Goal: Task Accomplishment & Management: Manage account settings

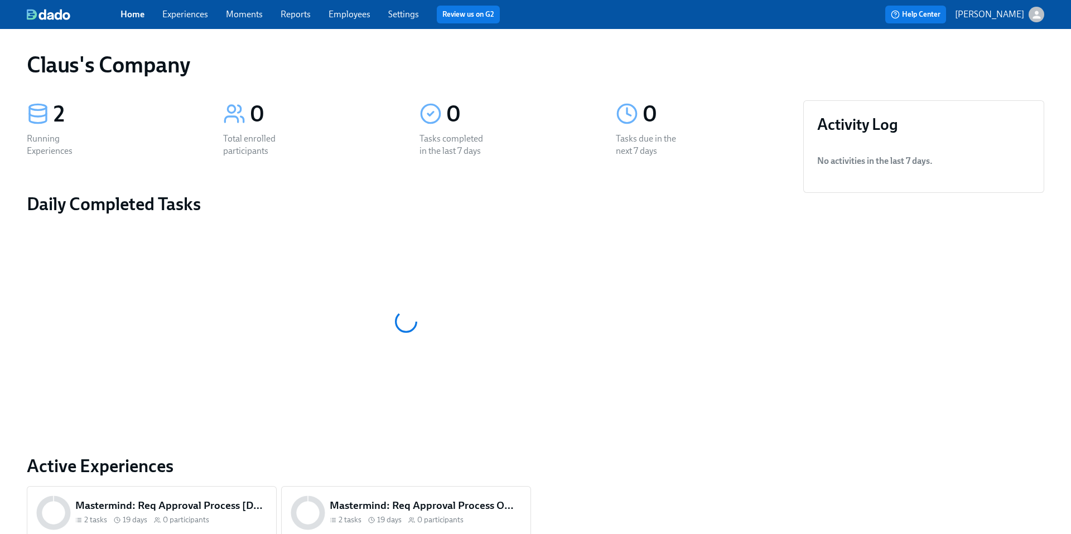
click at [179, 12] on link "Experiences" at bounding box center [185, 14] width 46 height 11
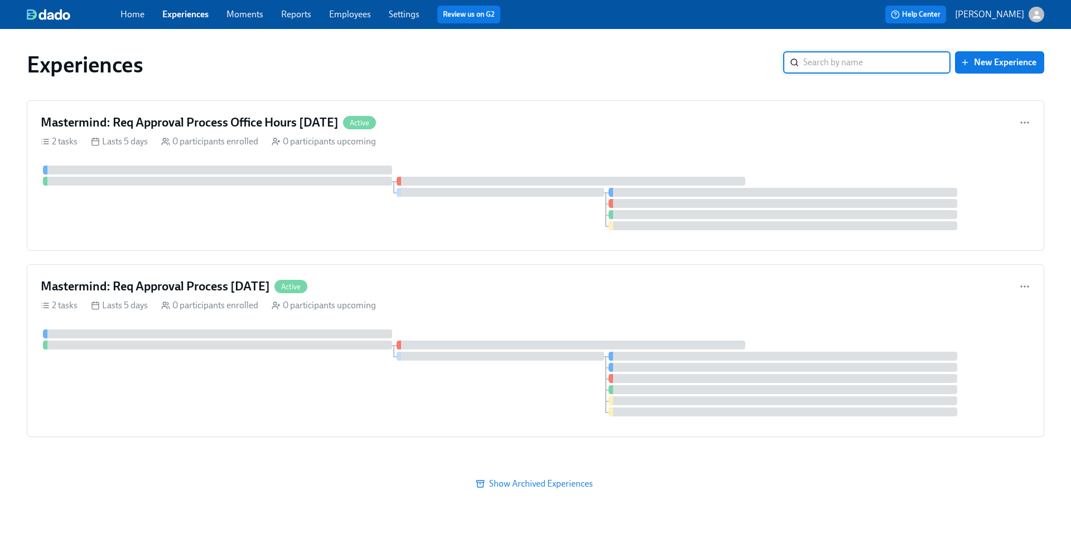
click at [524, 485] on span "Show Archived Experiences" at bounding box center [535, 483] width 1001 height 11
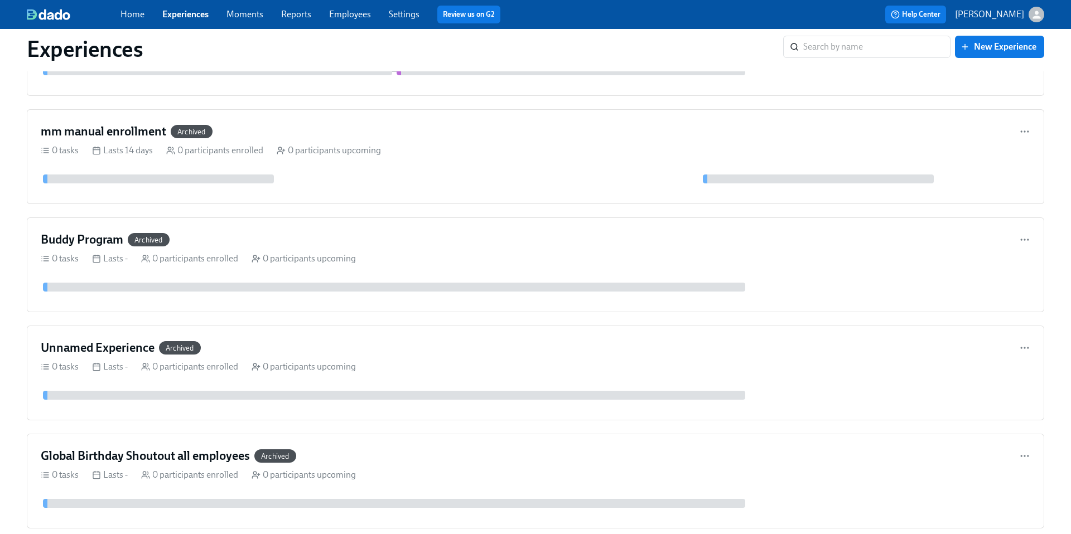
scroll to position [1489, 0]
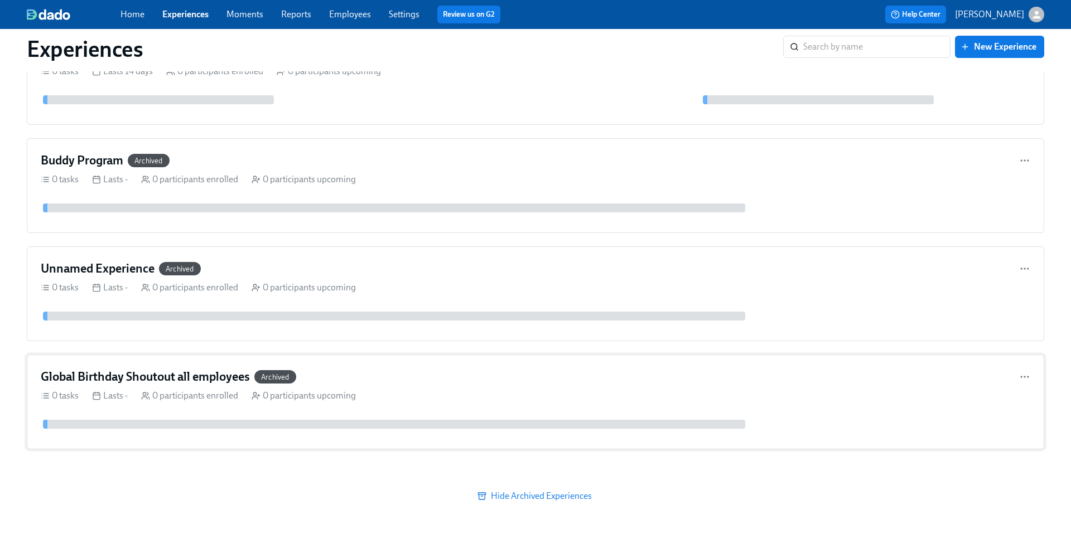
click at [449, 374] on div "Global Birthday Shoutout all employees Archived" at bounding box center [535, 377] width 989 height 17
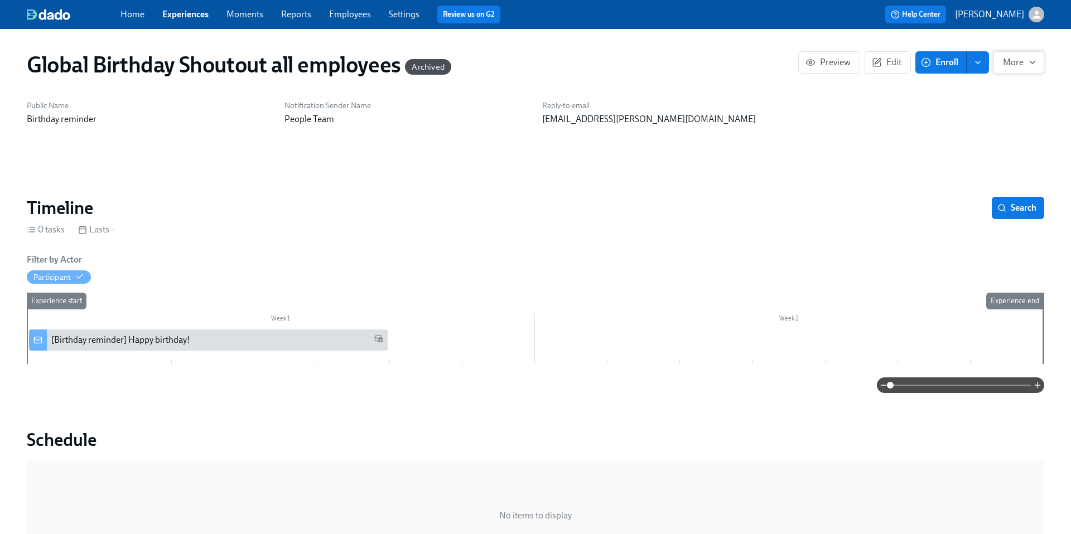
click at [1028, 67] on span "More" at bounding box center [1018, 62] width 32 height 11
click at [859, 110] on div at bounding box center [535, 267] width 1071 height 534
click at [884, 62] on span "Edit" at bounding box center [887, 62] width 27 height 11
